Goal: Obtain resource: Download file/media

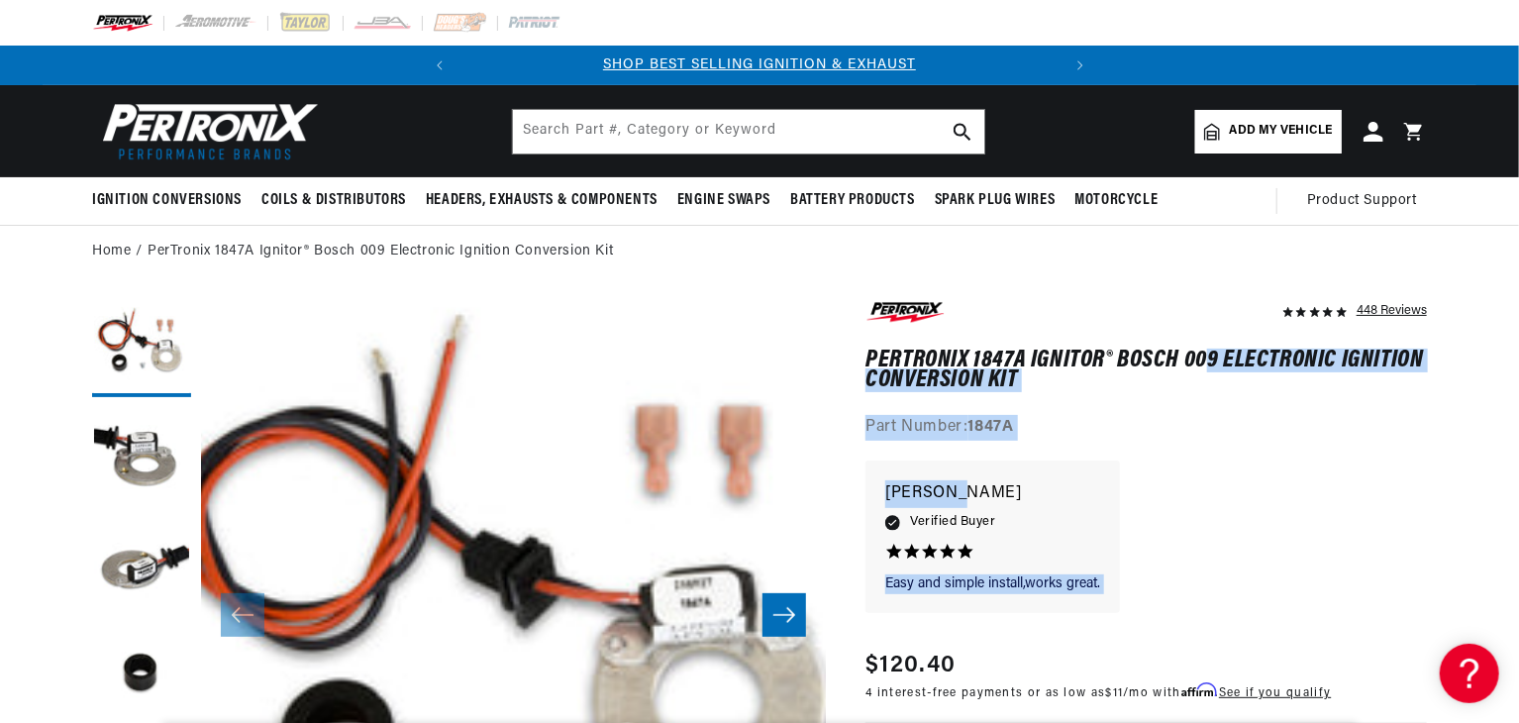
drag, startPoint x: 1199, startPoint y: 477, endPoint x: 1207, endPoint y: 357, distance: 120.1
click at [798, 615] on button "Slide right" at bounding box center [784, 615] width 44 height 44
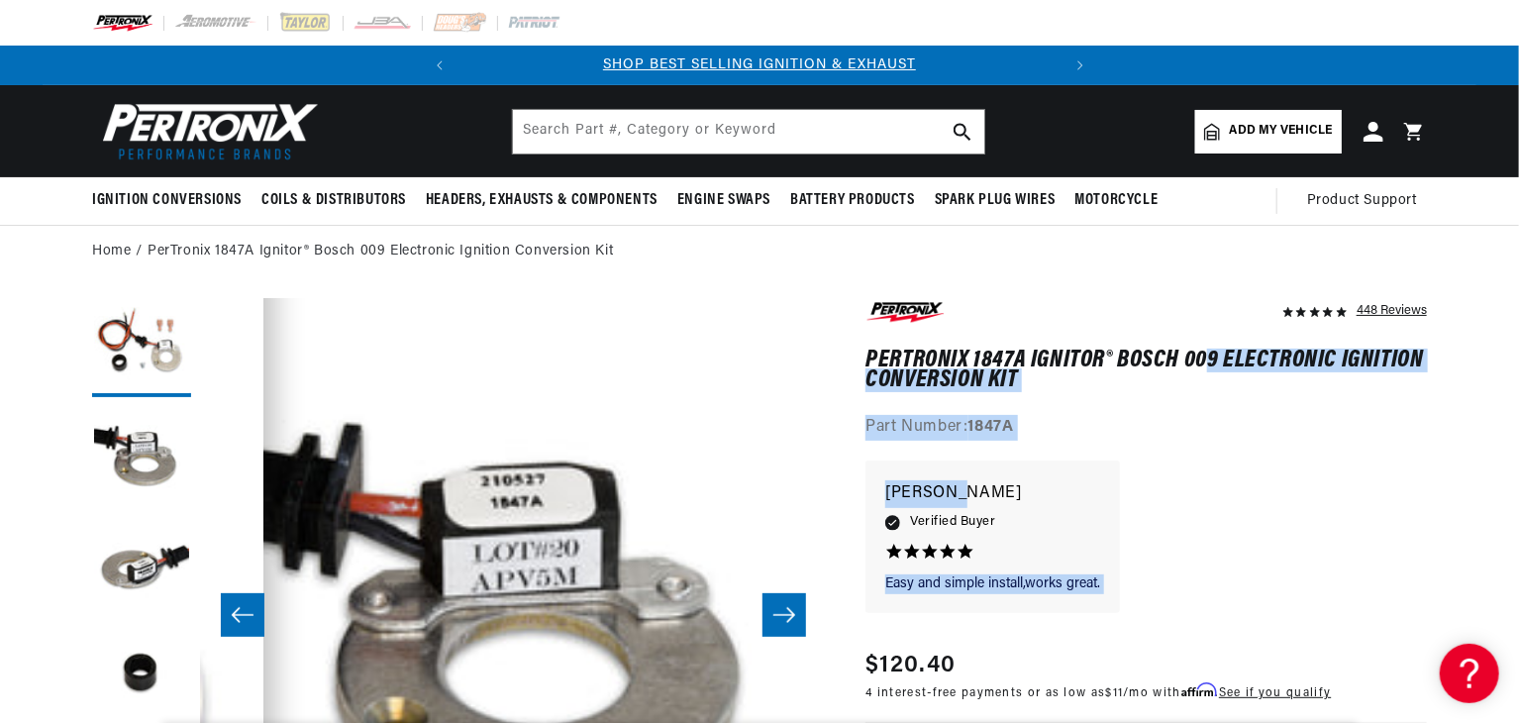
click at [798, 615] on button "Slide right" at bounding box center [784, 615] width 44 height 44
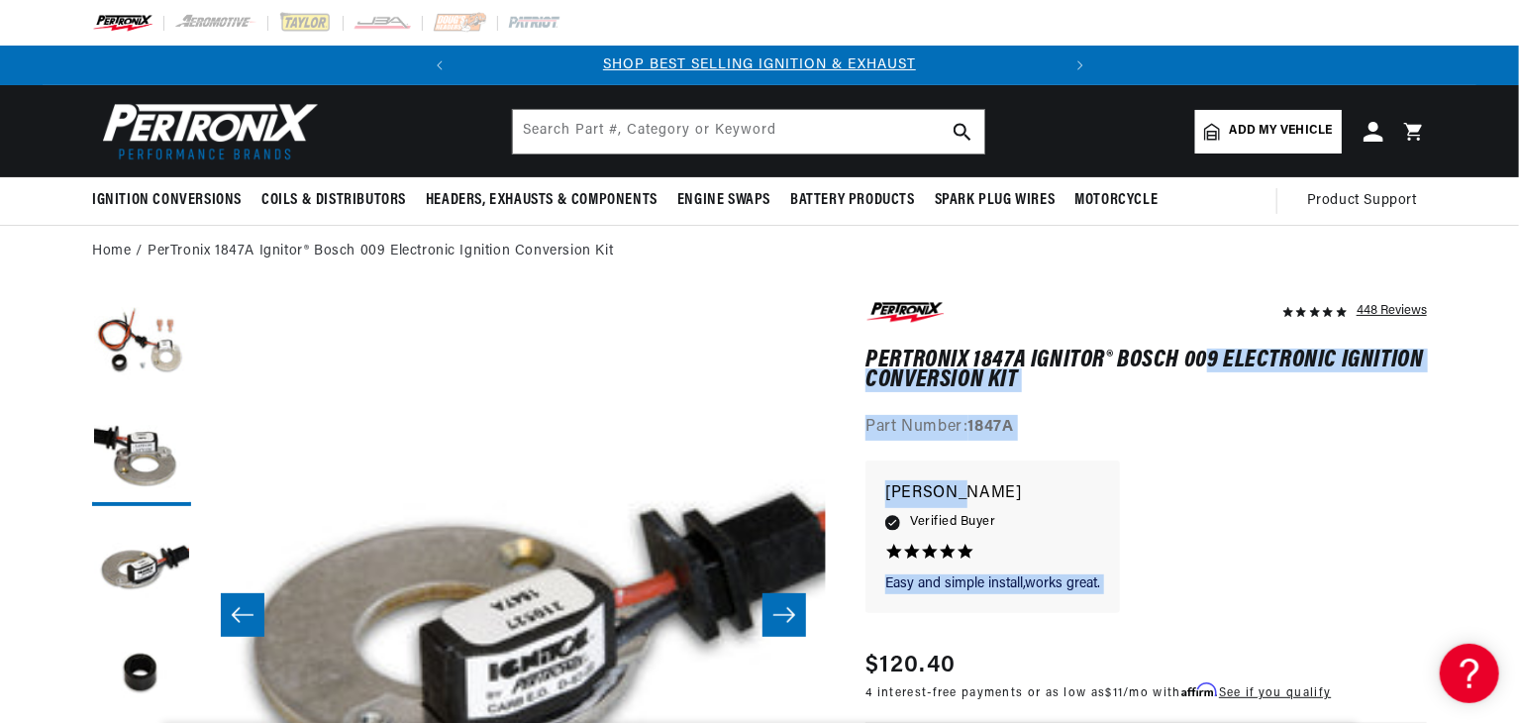
click at [798, 615] on button "Slide right" at bounding box center [784, 615] width 44 height 44
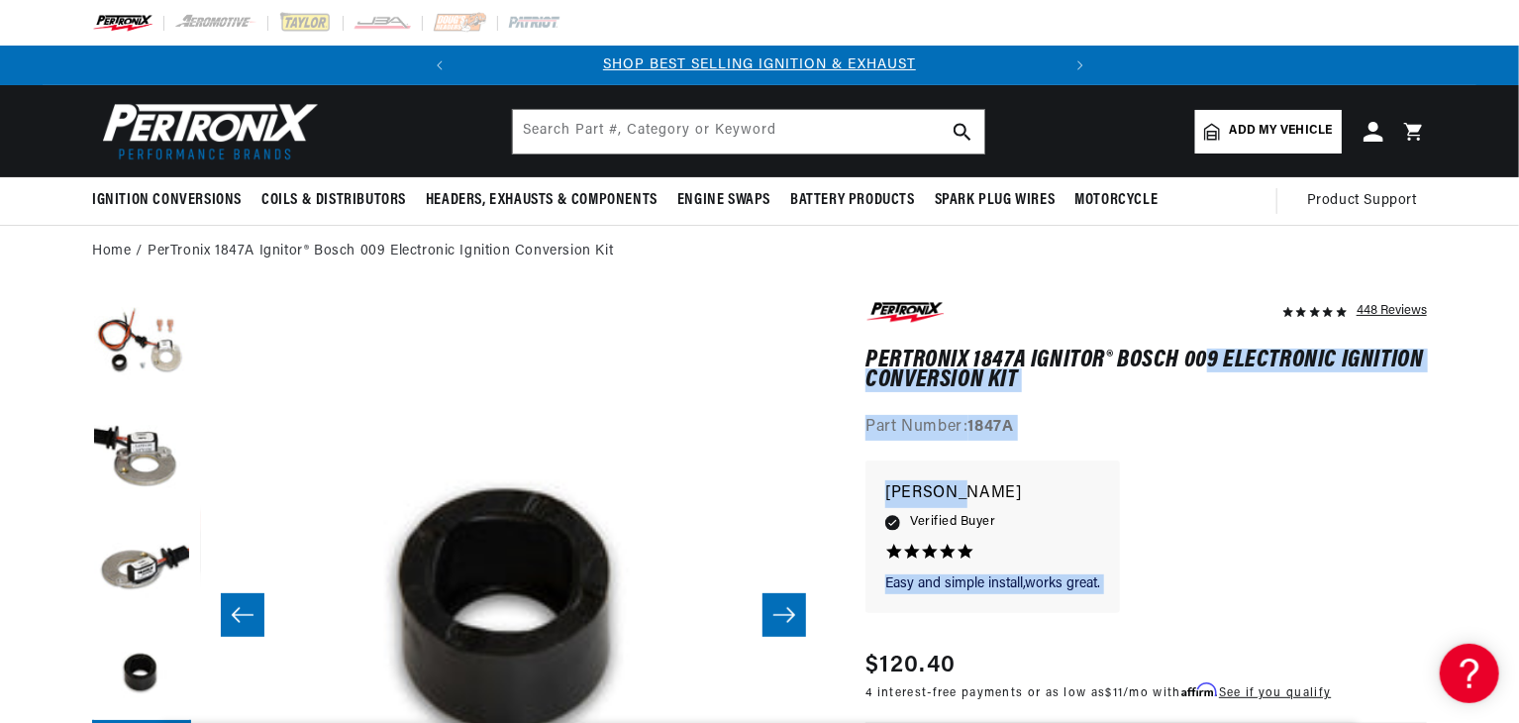
click at [798, 615] on button "Slide right" at bounding box center [784, 615] width 44 height 44
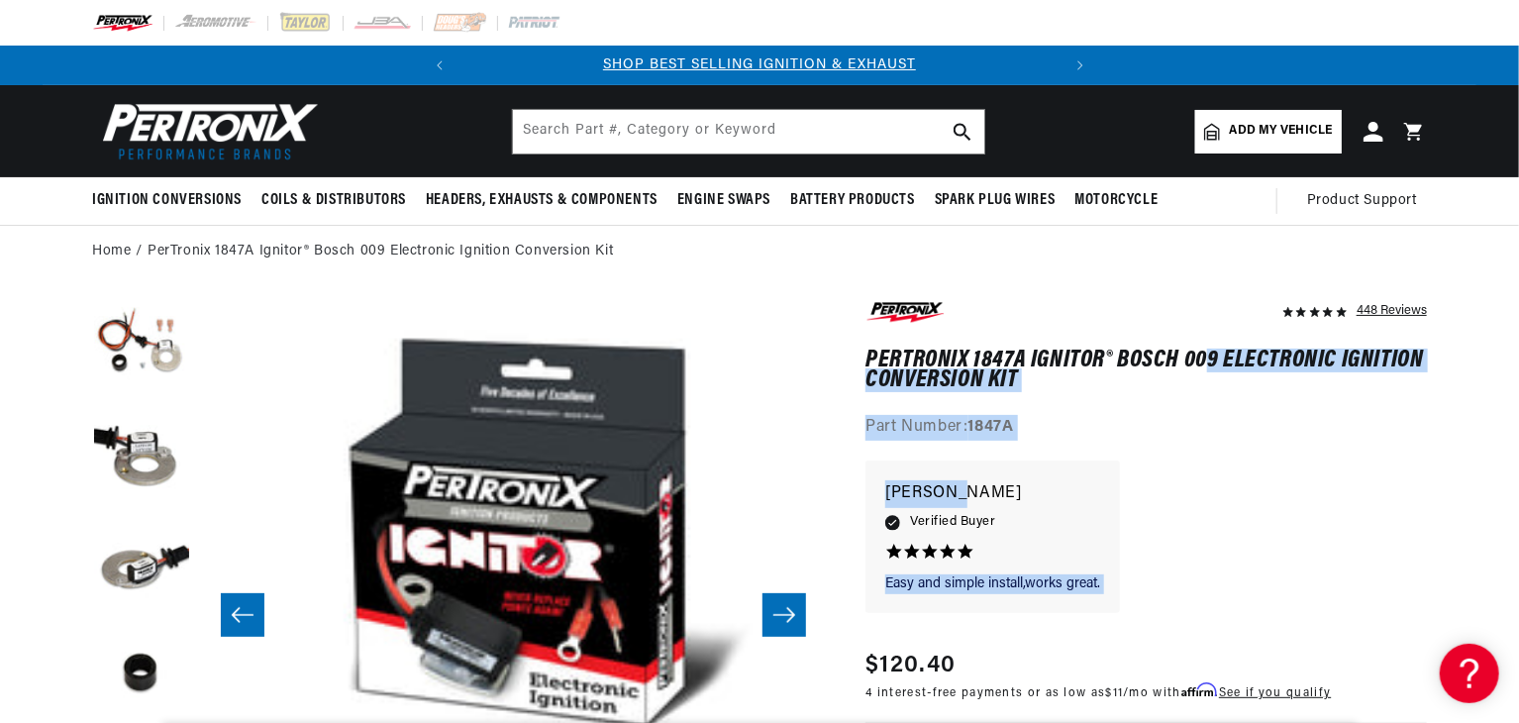
click at [798, 615] on button "Slide right" at bounding box center [784, 615] width 44 height 44
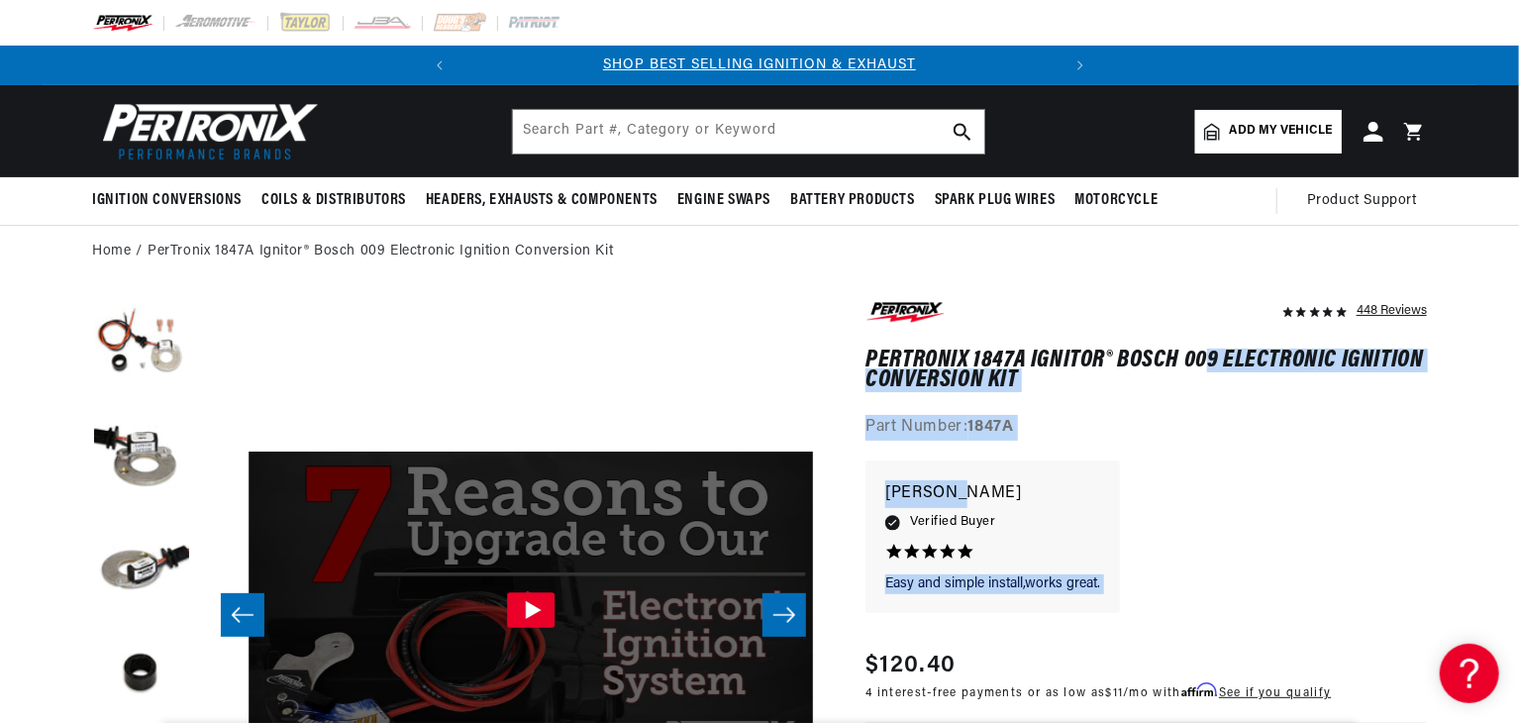
scroll to position [0, 3125]
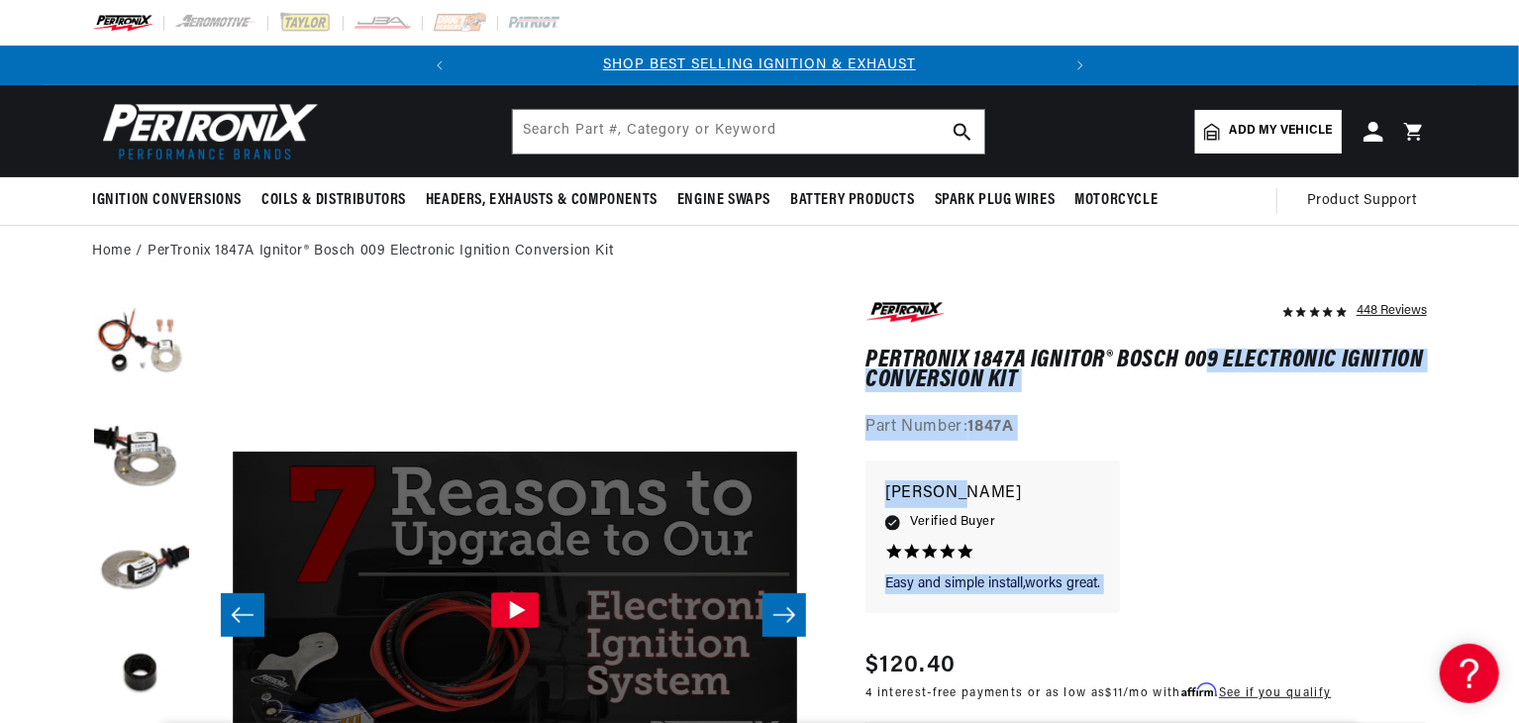
click at [798, 615] on button "Slide right" at bounding box center [784, 615] width 44 height 44
click at [471, 250] on link "PerTronix 1847A Ignitor® Bosch 009 Electronic Ignition Conversion Kit" at bounding box center [380, 252] width 465 height 22
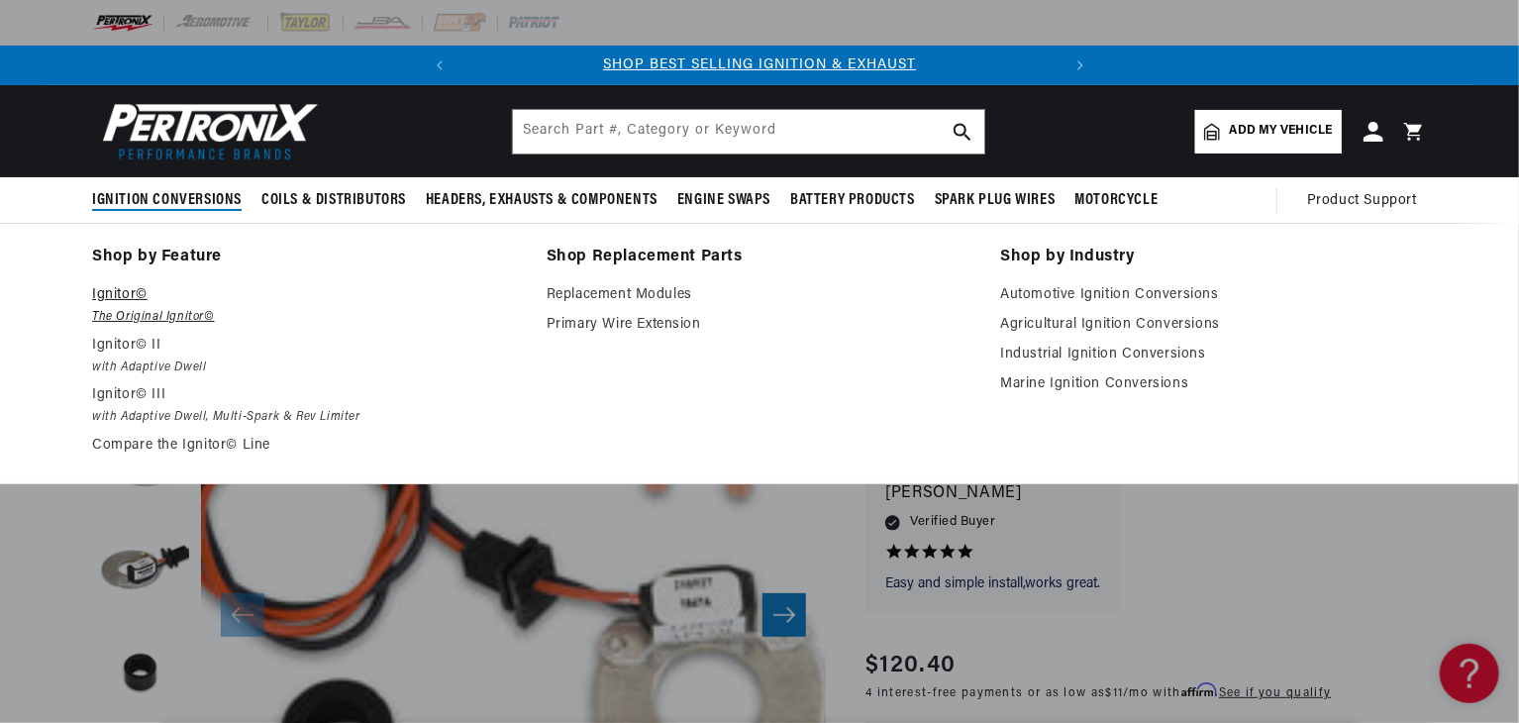
click at [119, 294] on p "Ignitor©" at bounding box center [305, 295] width 427 height 24
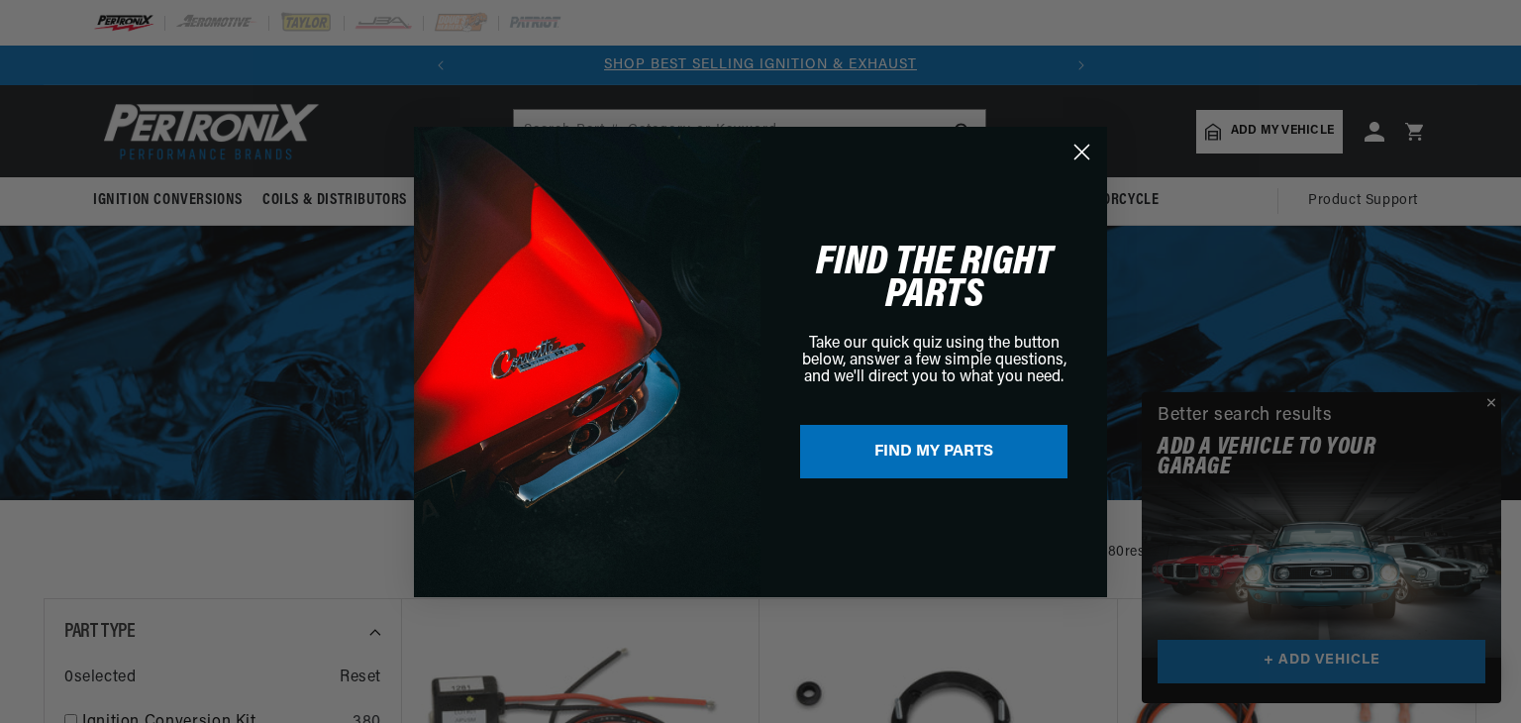
click at [1079, 146] on circle "Close dialog" at bounding box center [1081, 151] width 33 height 33
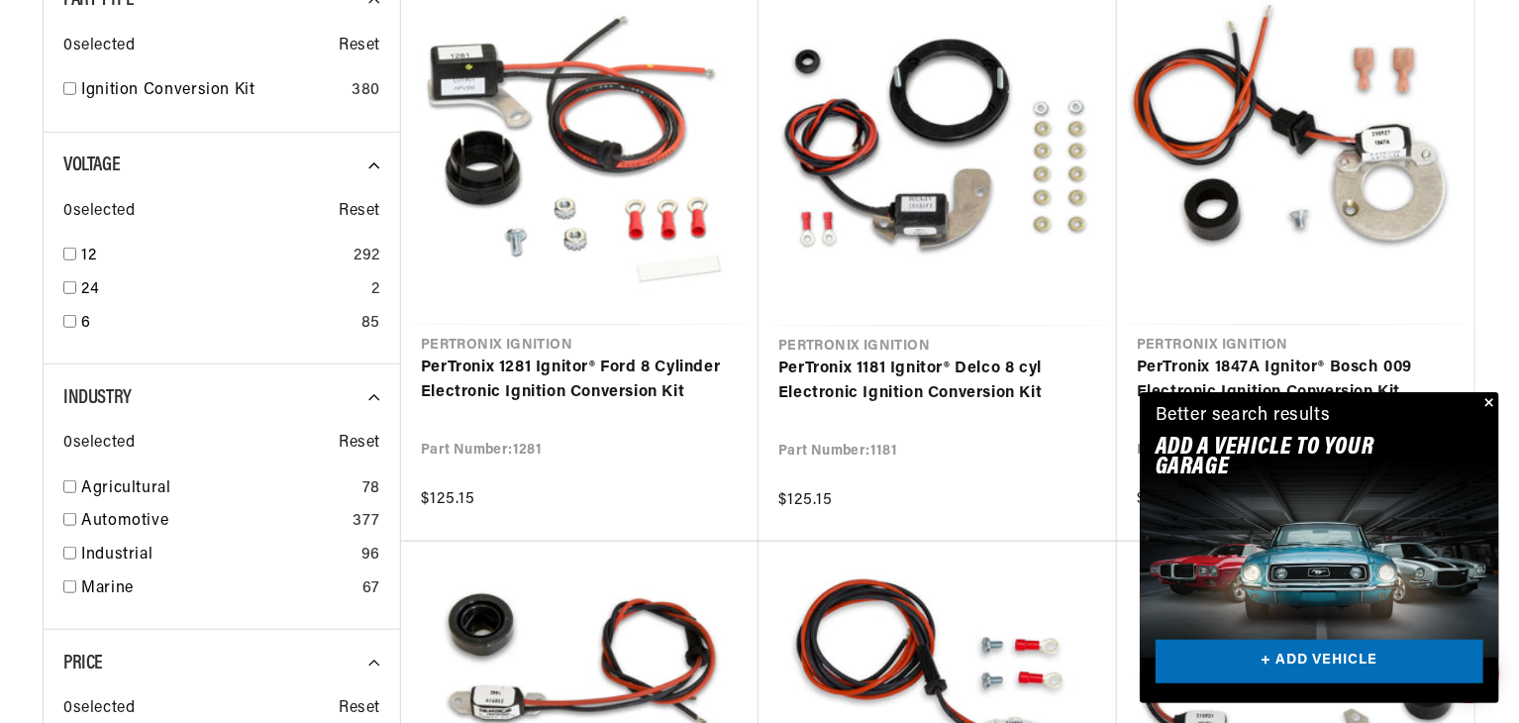
scroll to position [0, 13]
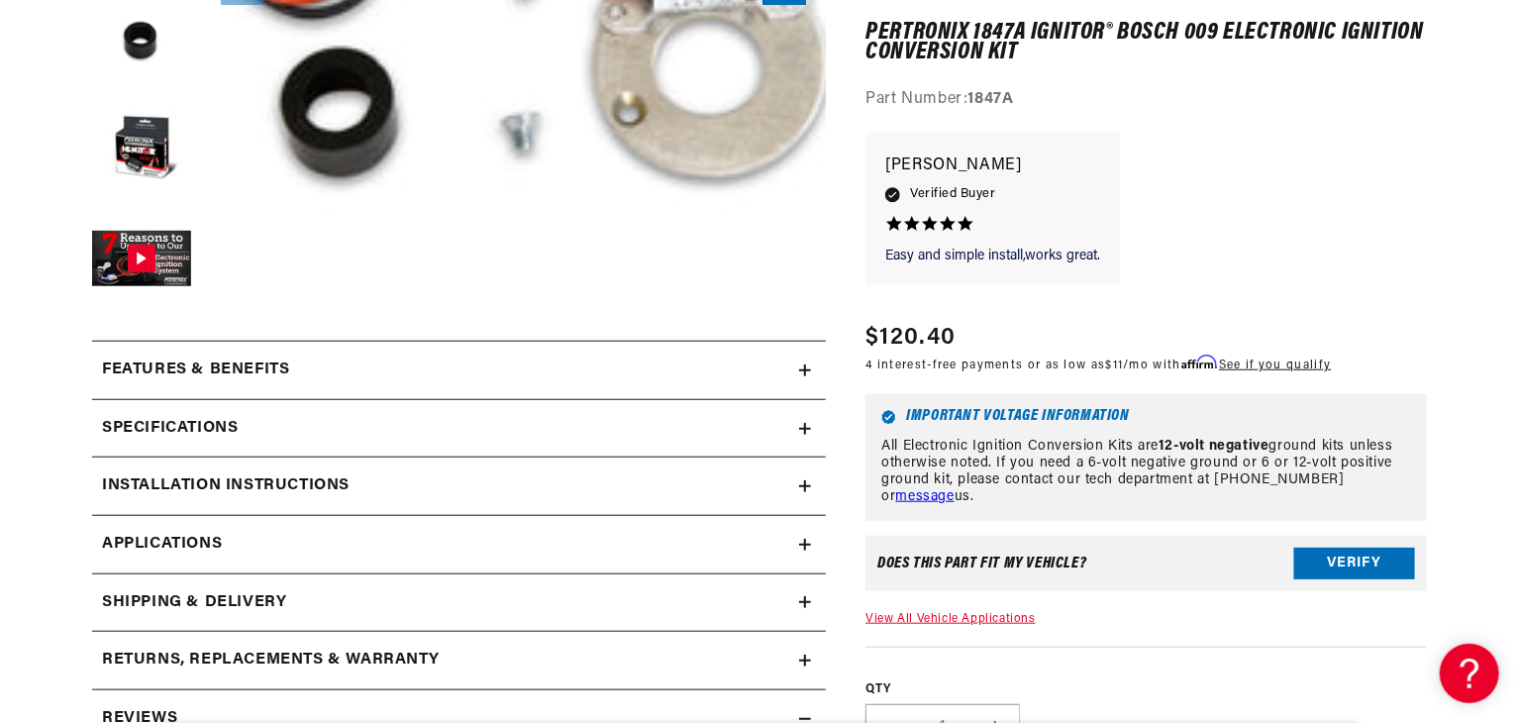
scroll to position [0, 96]
click at [295, 496] on h2 "Installation instructions" at bounding box center [226, 486] width 248 height 26
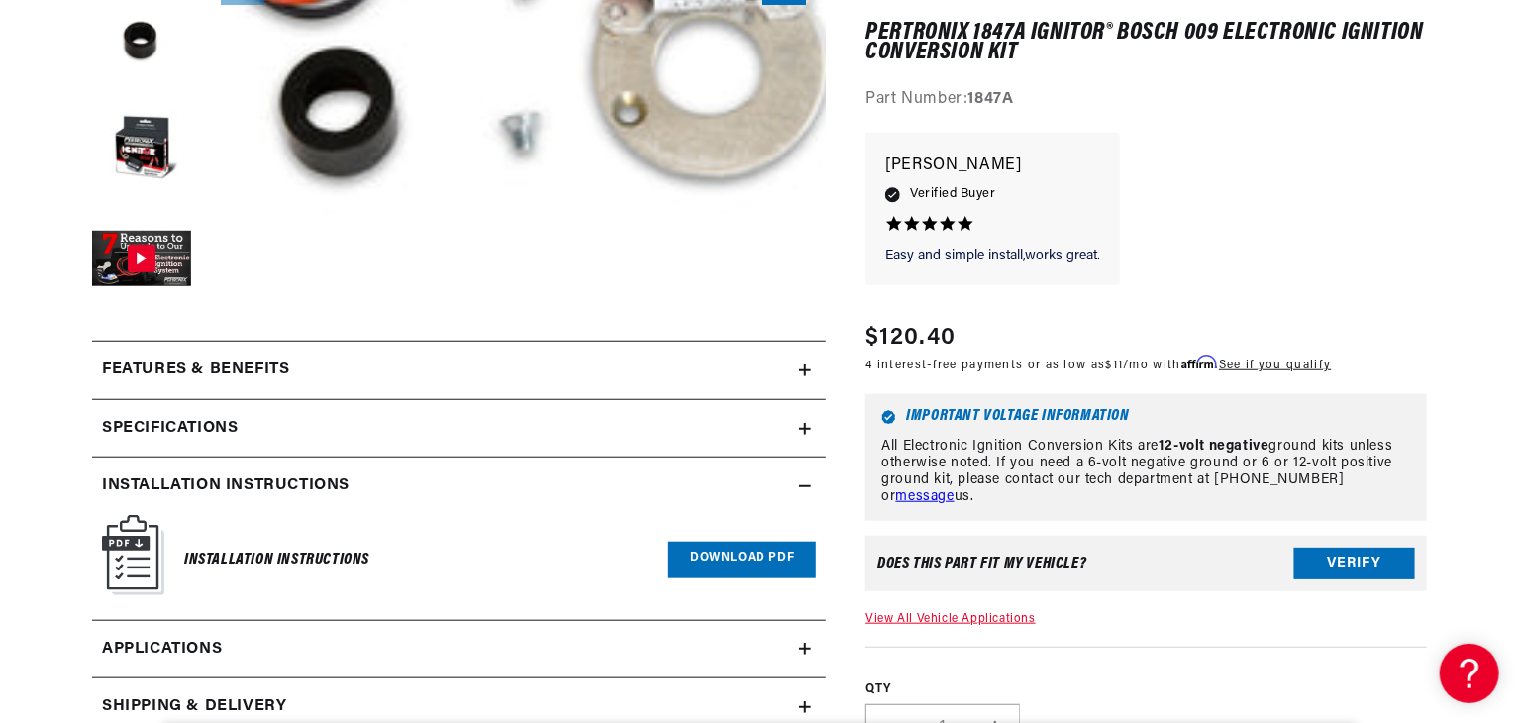
scroll to position [0, 0]
click at [228, 419] on h2 "Specifications" at bounding box center [170, 429] width 136 height 26
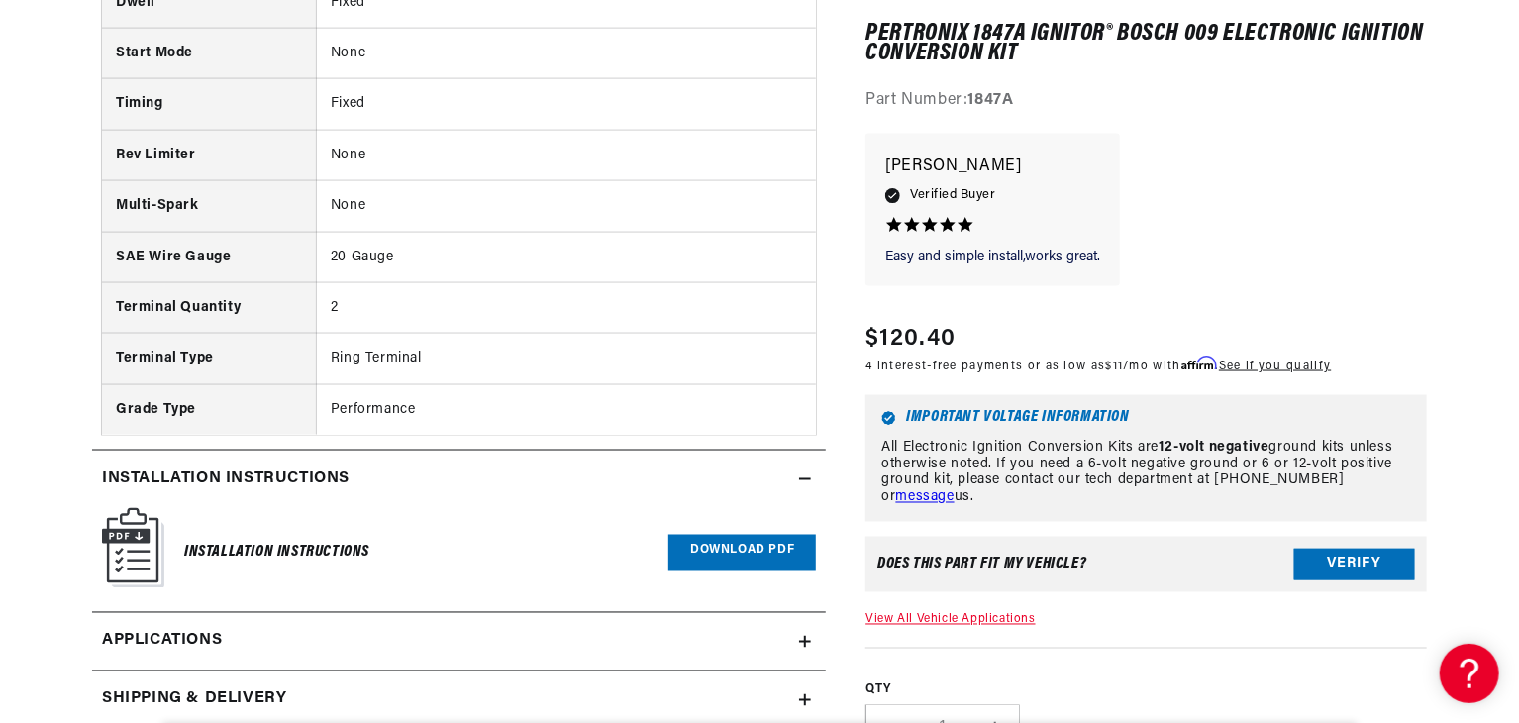
scroll to position [1659, 0]
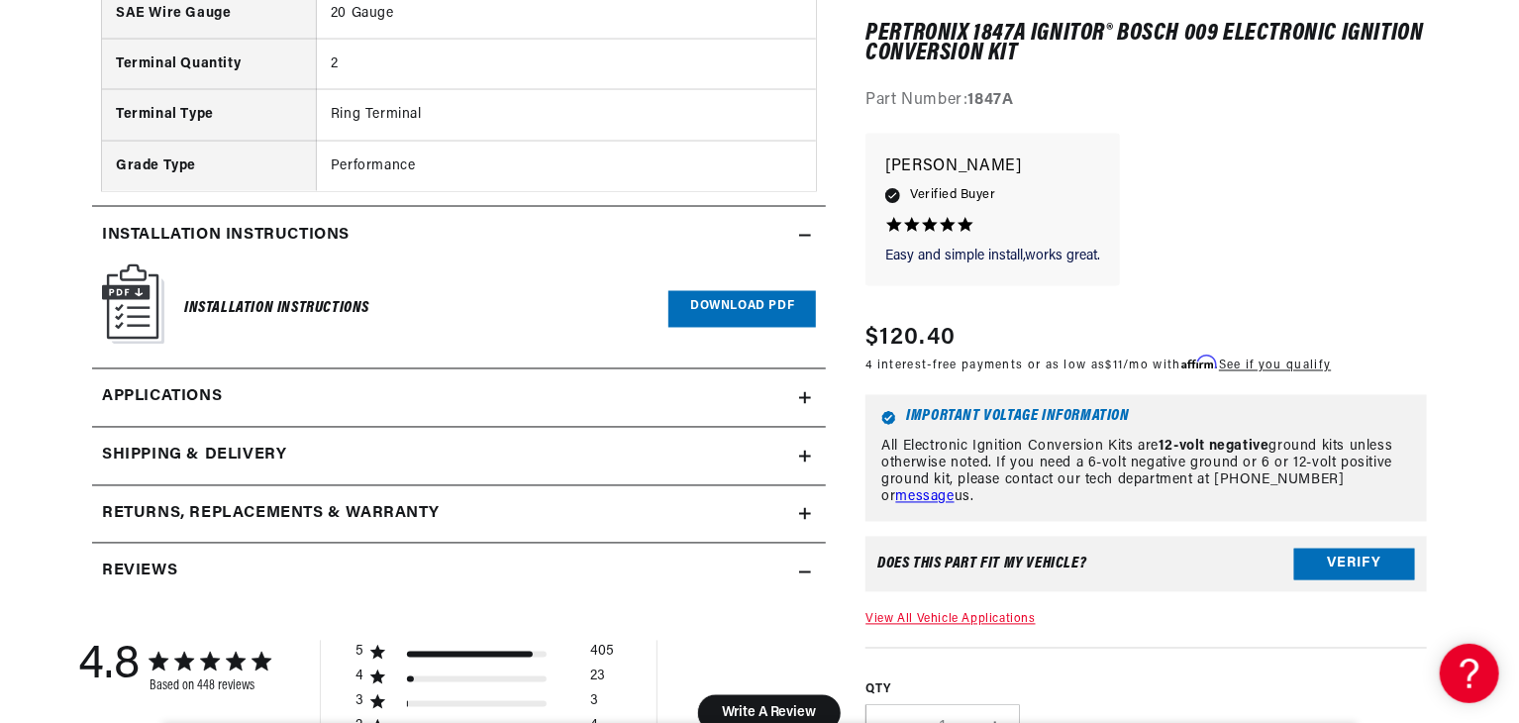
click at [748, 299] on link "Download PDF" at bounding box center [742, 309] width 148 height 37
